Goal: Navigation & Orientation: Find specific page/section

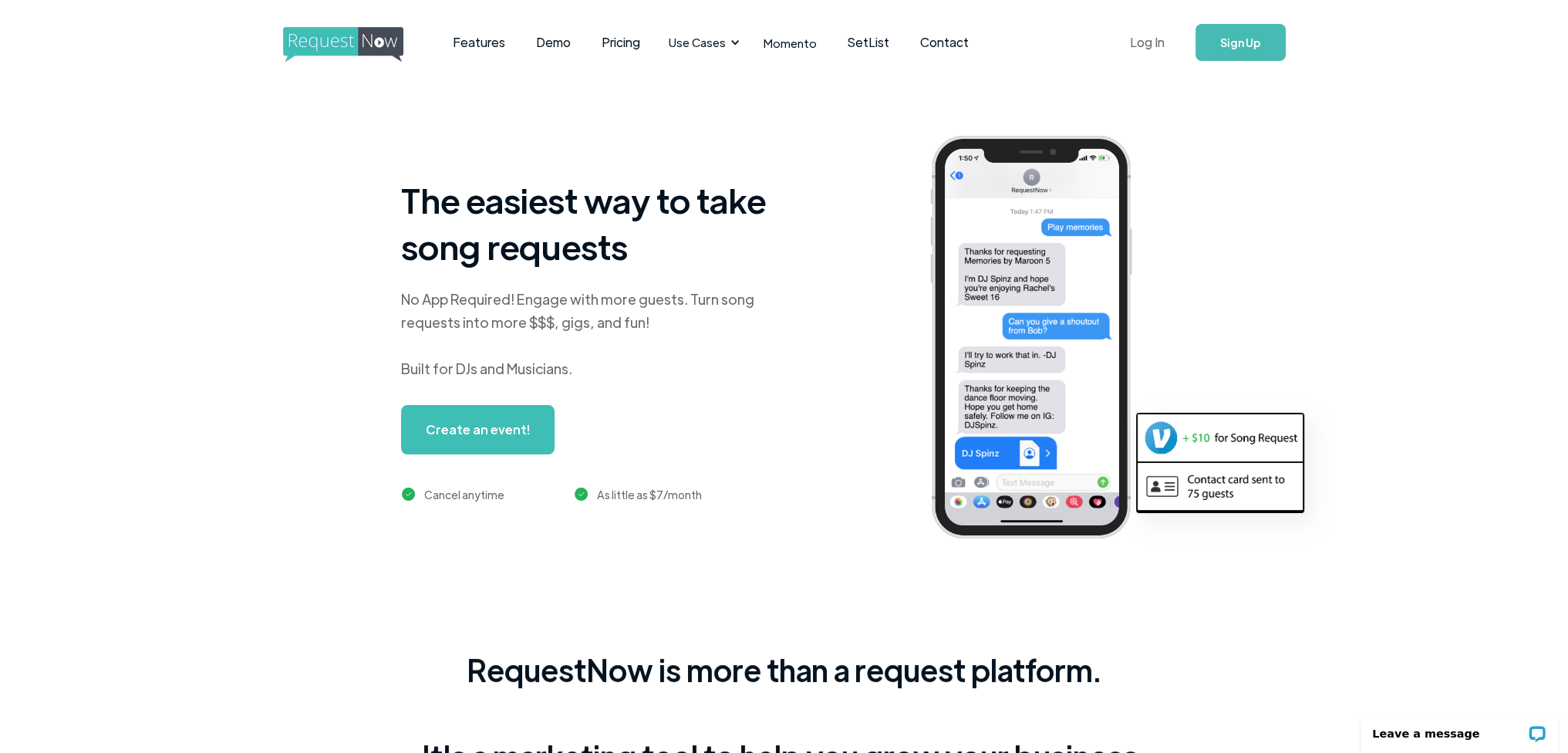
click at [1154, 38] on link "Log In" at bounding box center [1148, 42] width 66 height 54
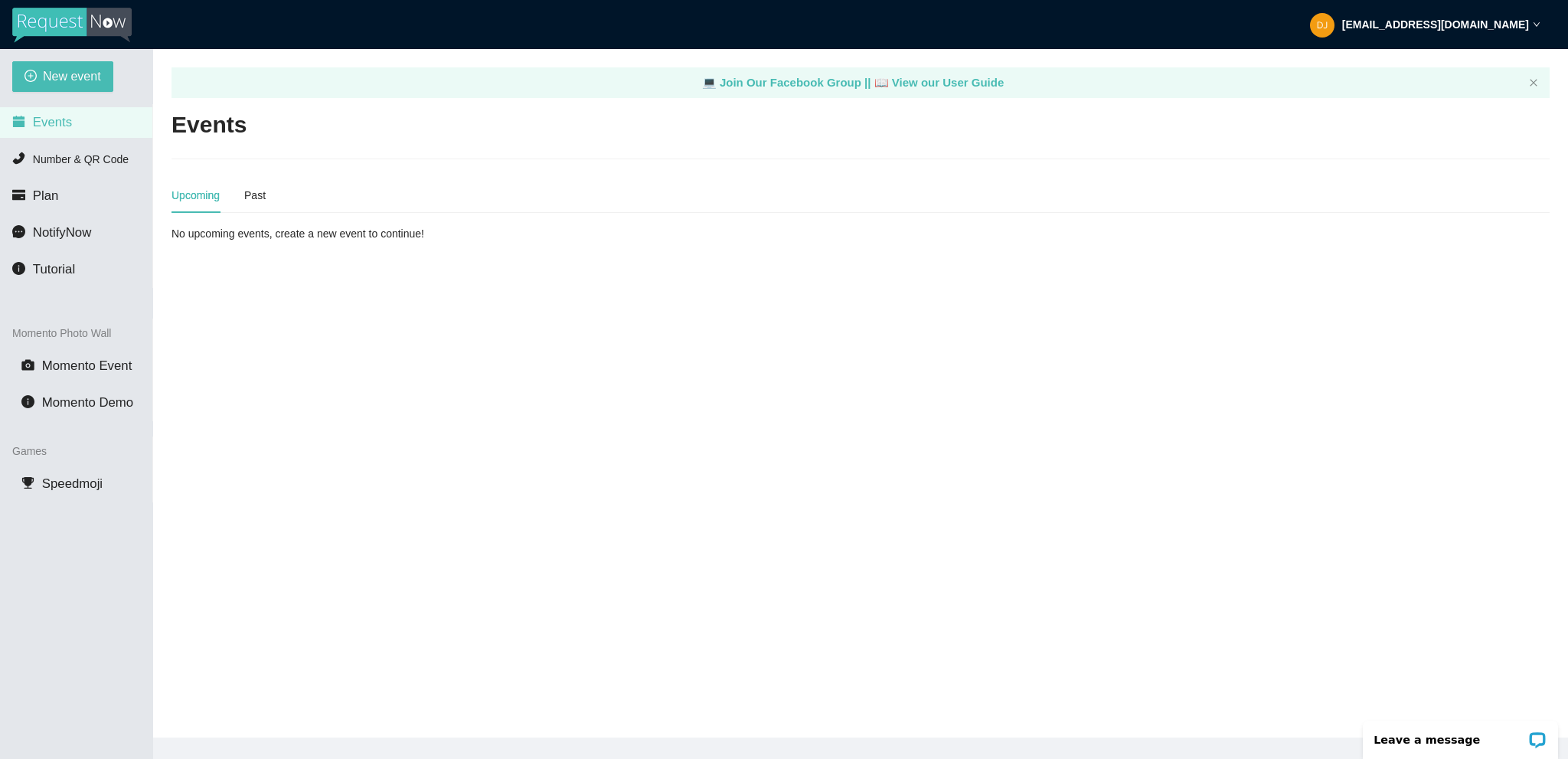
click at [1439, 29] on strong "[EMAIL_ADDRESS][DOMAIN_NAME]" at bounding box center [1435, 24] width 187 height 12
click at [46, 21] on img at bounding box center [72, 25] width 119 height 35
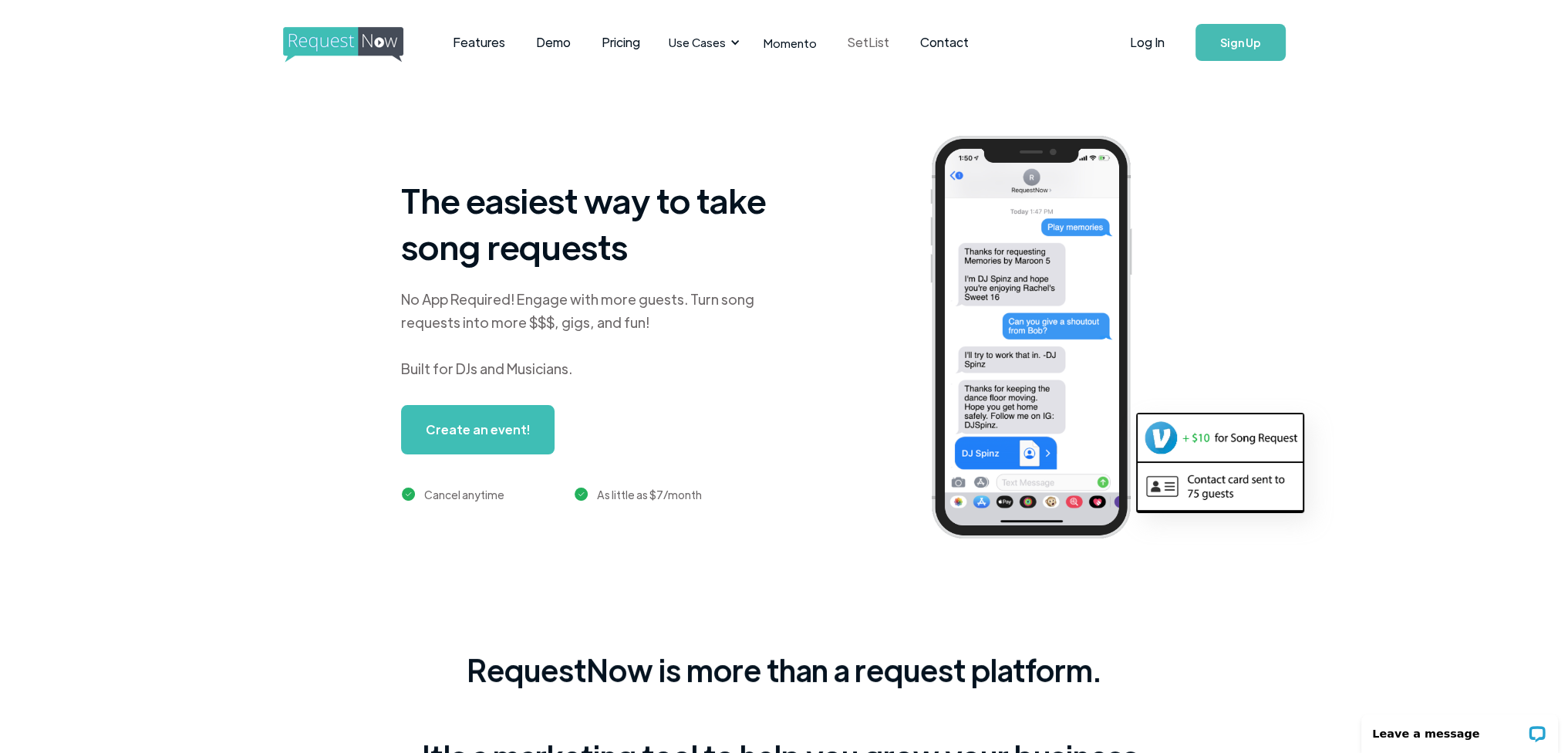
click at [858, 44] on link "SetList" at bounding box center [868, 43] width 72 height 48
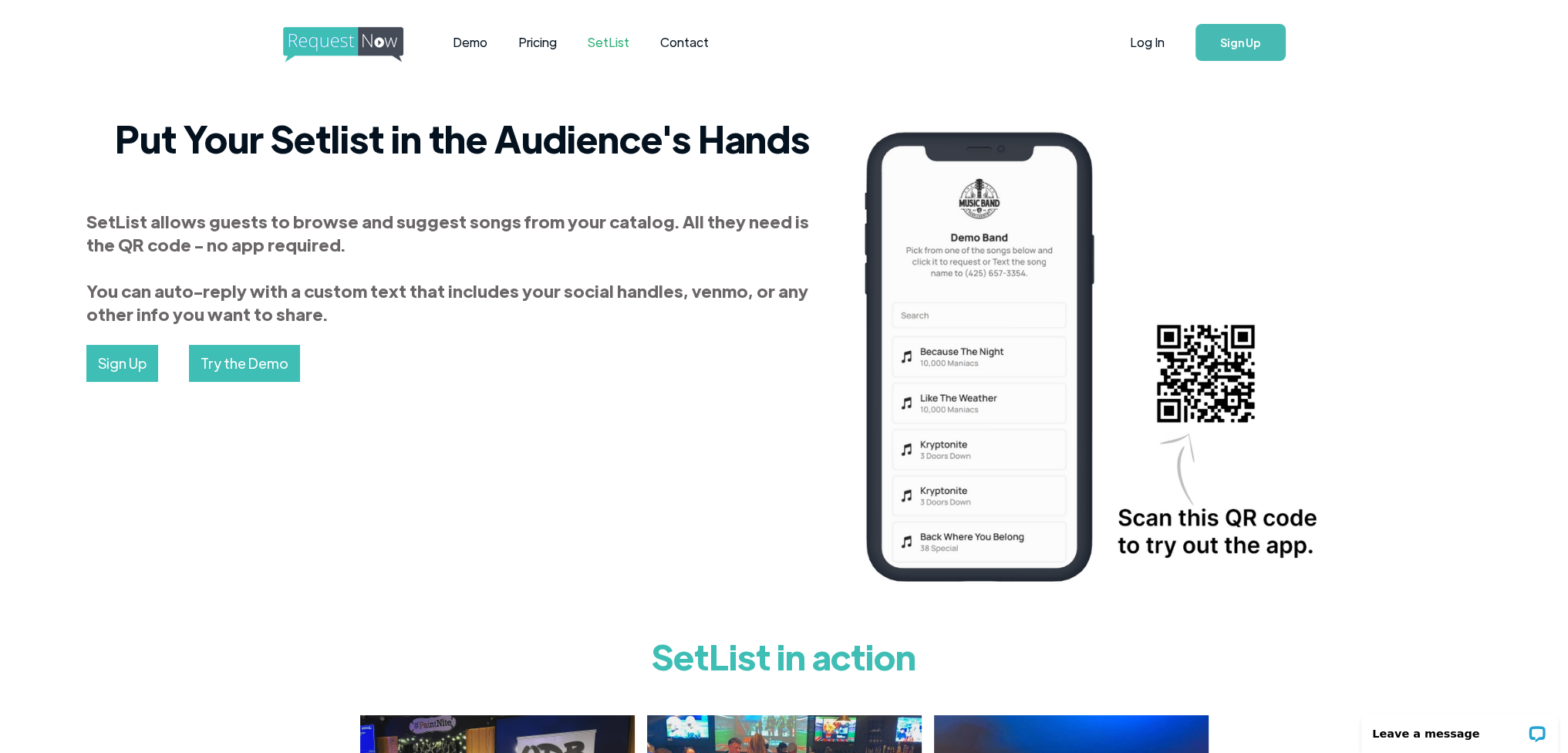
click at [354, 43] on img "home" at bounding box center [358, 45] width 149 height 35
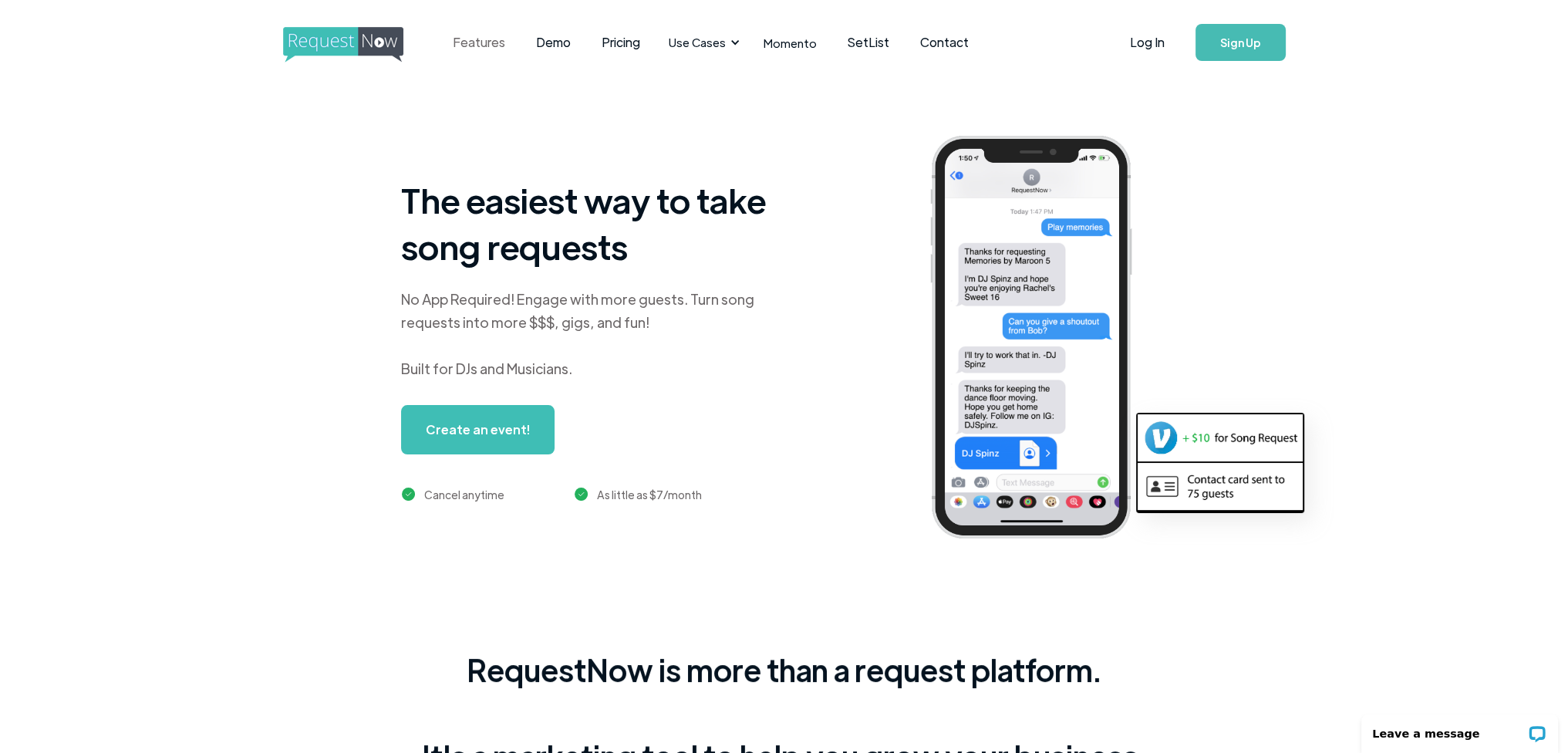
click at [493, 45] on link "Features" at bounding box center [479, 43] width 83 height 48
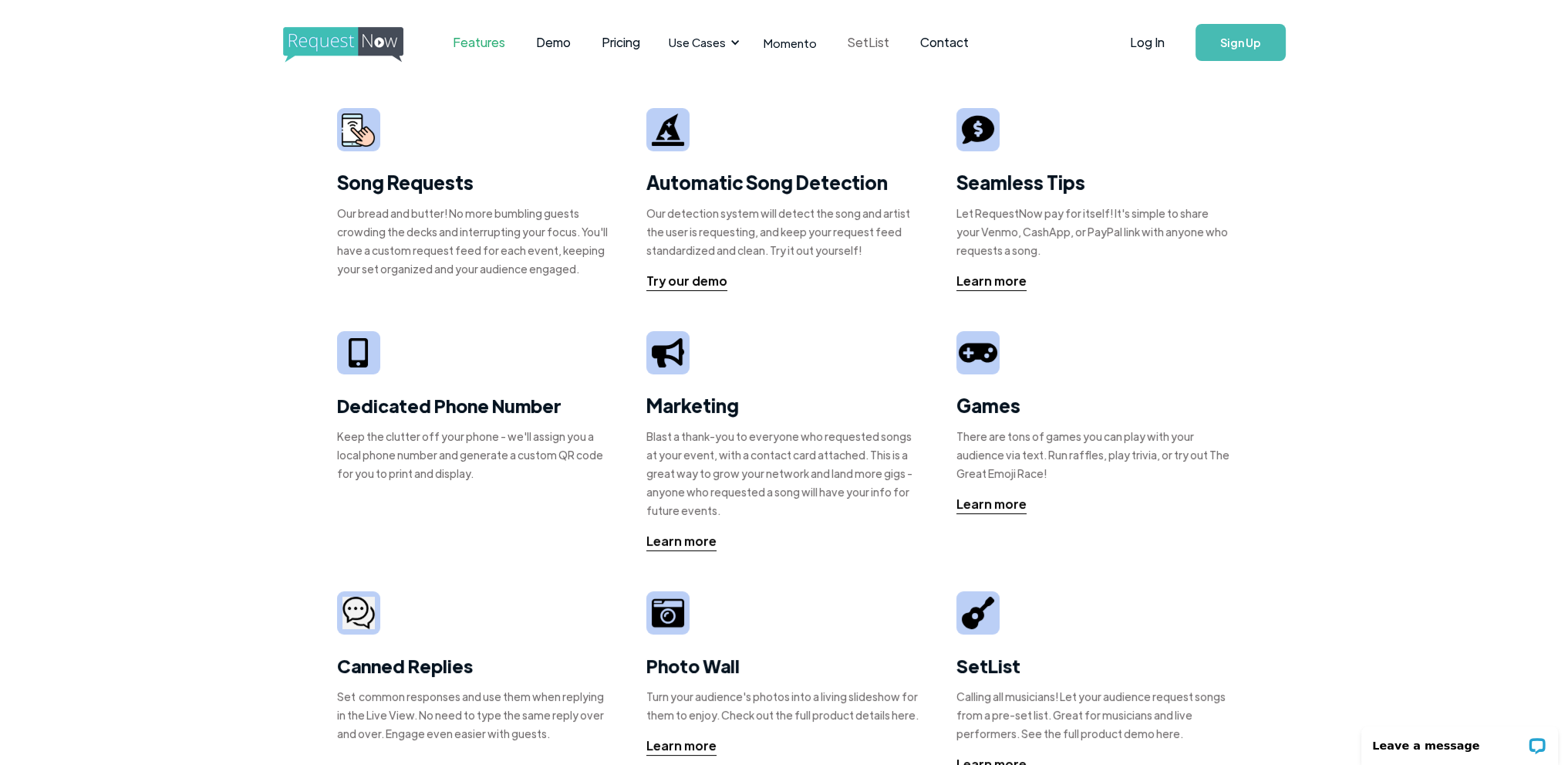
click at [864, 46] on link "SetList" at bounding box center [868, 42] width 72 height 48
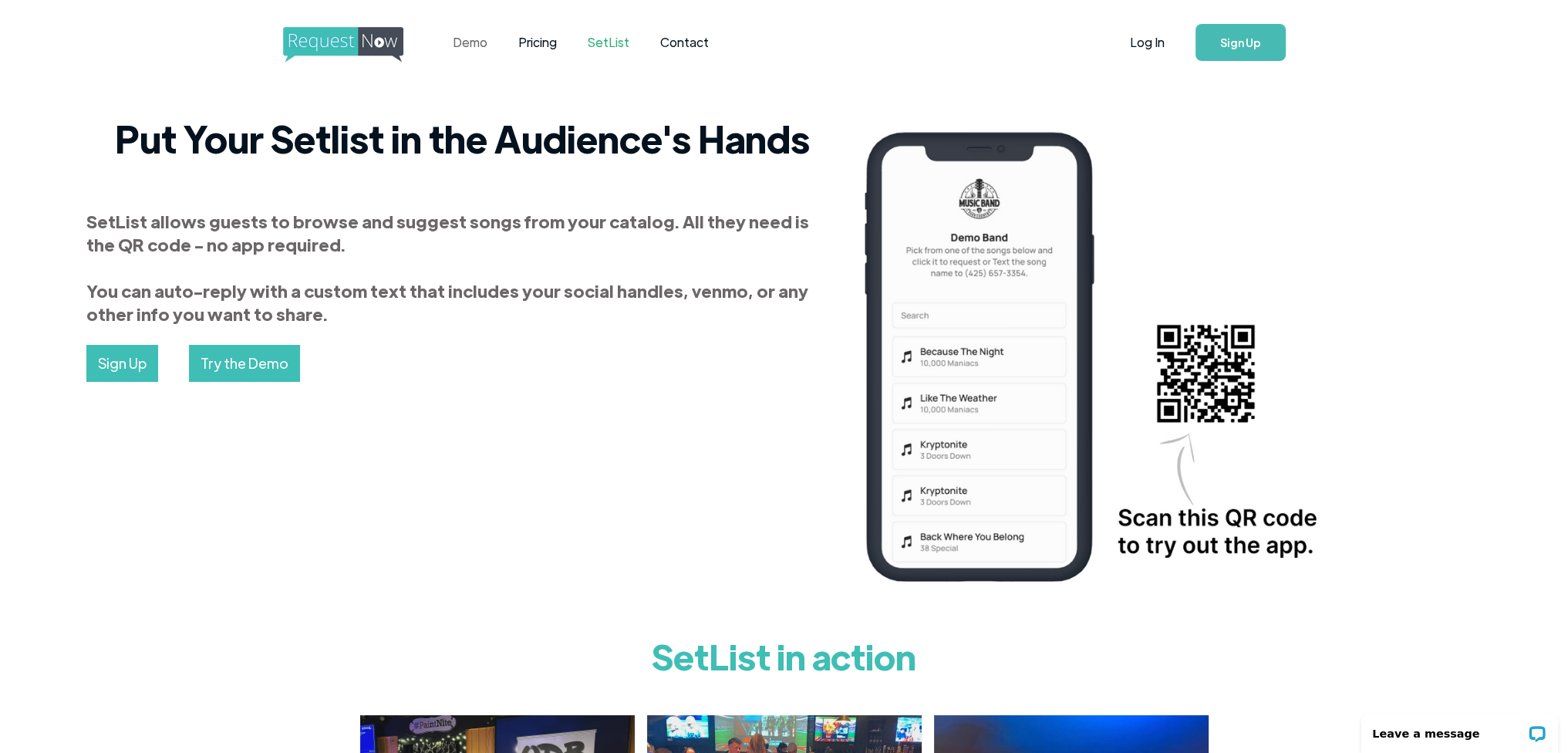
click at [475, 46] on link "Demo" at bounding box center [471, 43] width 66 height 48
click at [340, 34] on img "home" at bounding box center [358, 45] width 149 height 35
